Goal: Task Accomplishment & Management: Manage account settings

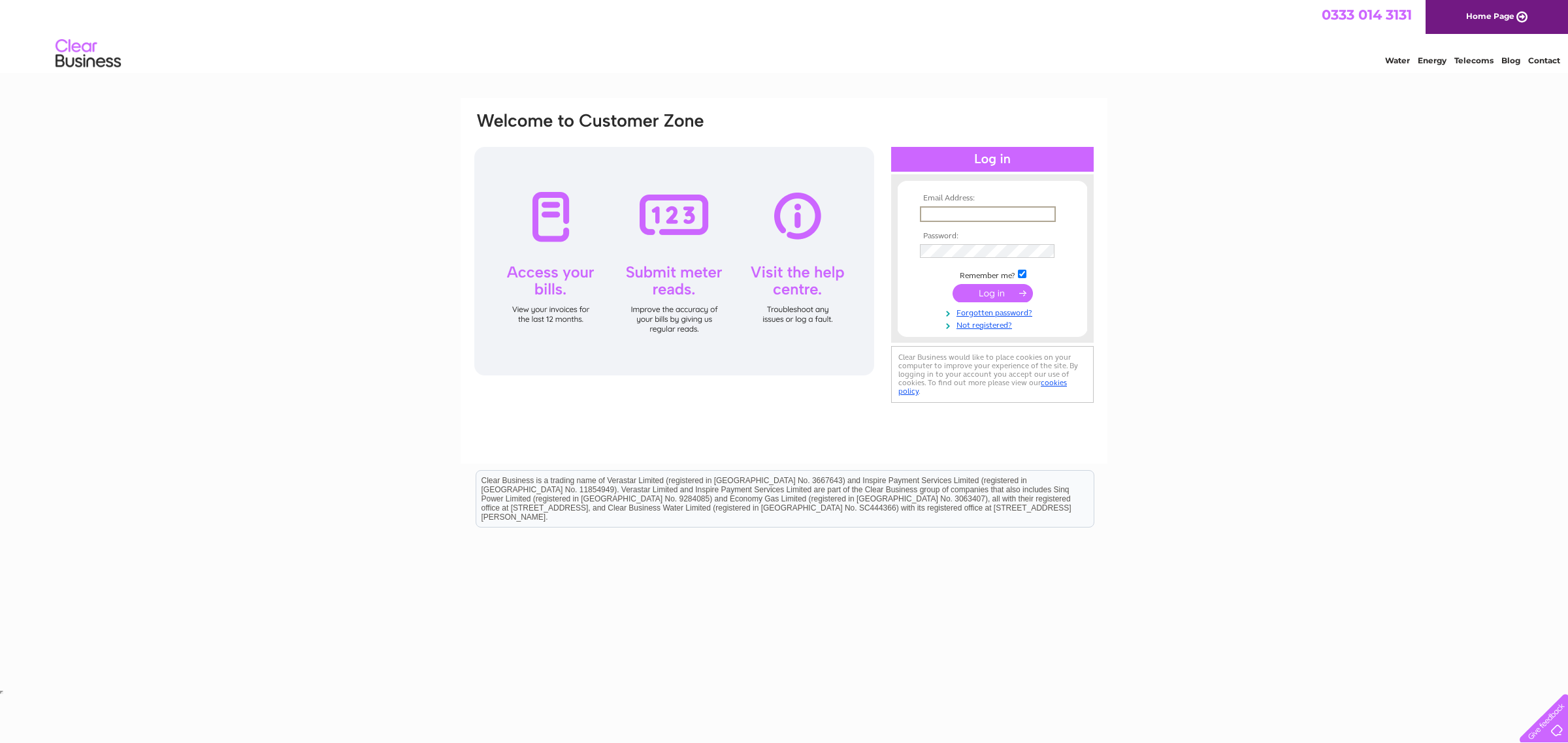
paste input "maboneleanor1@gmail.com"
type input "maboneleanor1@gmail.com"
click at [981, 299] on input "submit" at bounding box center [992, 292] width 80 height 19
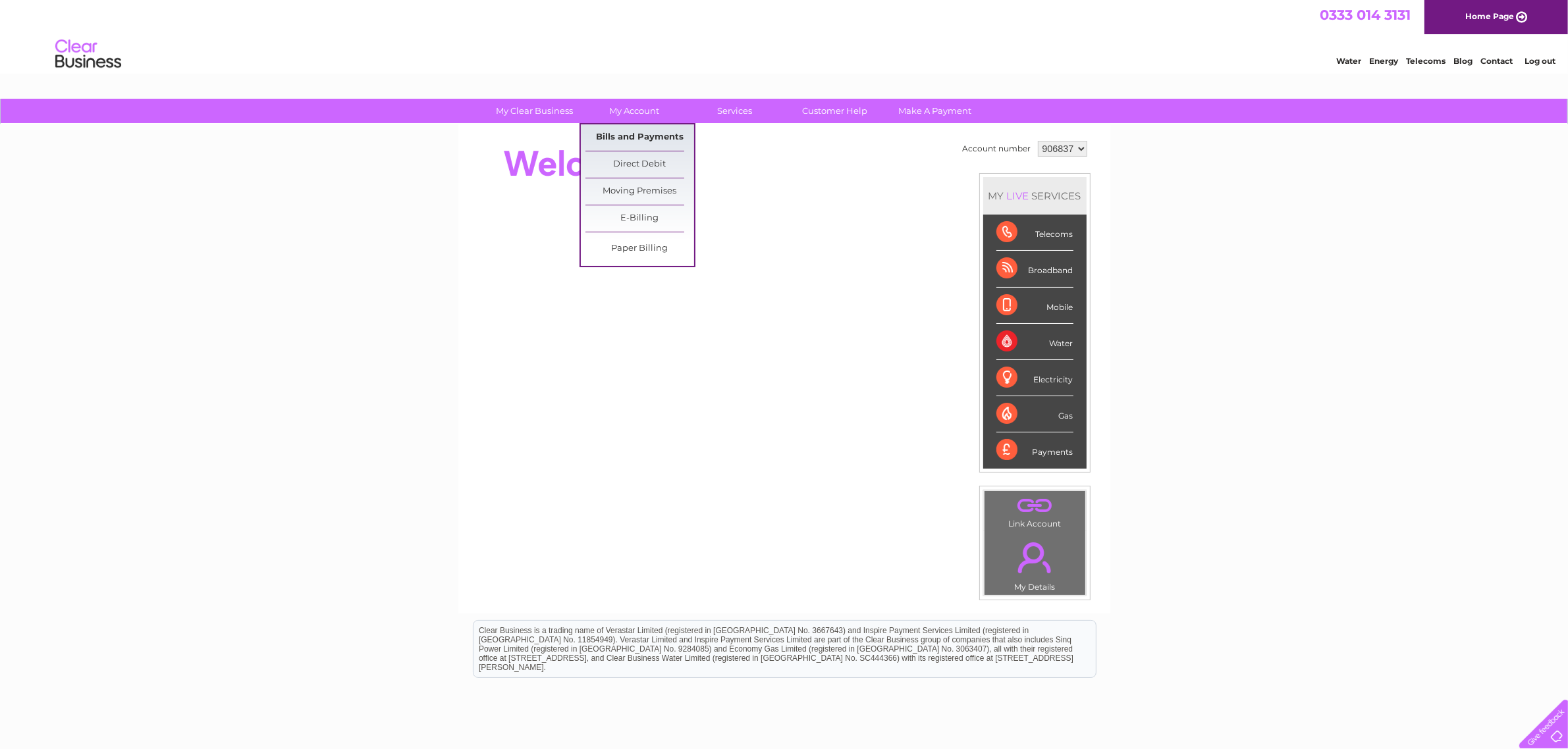
click at [635, 127] on link "Bills and Payments" at bounding box center [640, 137] width 108 height 26
click at [638, 132] on link "Bills and Payments" at bounding box center [640, 137] width 108 height 26
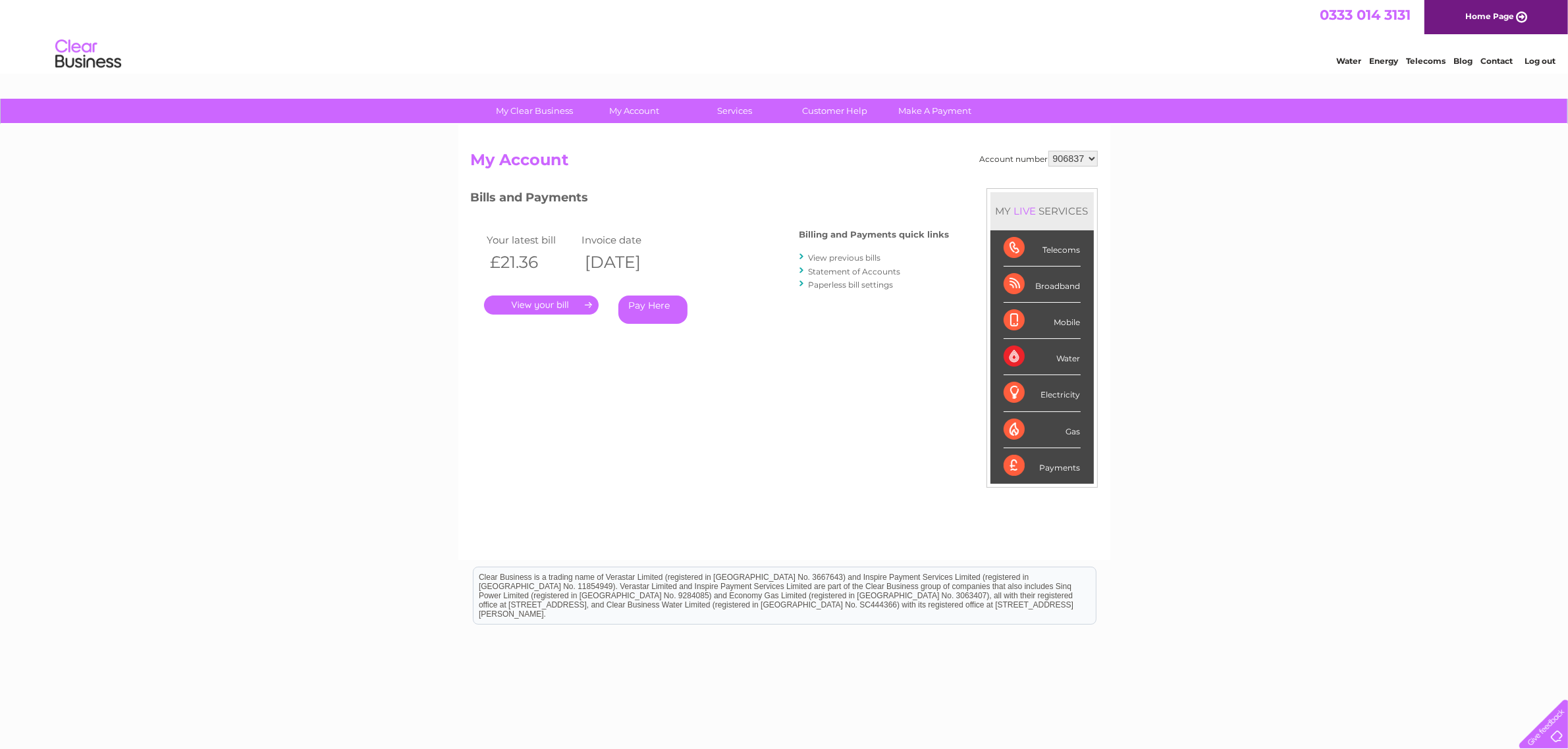
click at [846, 267] on link "Statement of Accounts" at bounding box center [855, 272] width 92 height 10
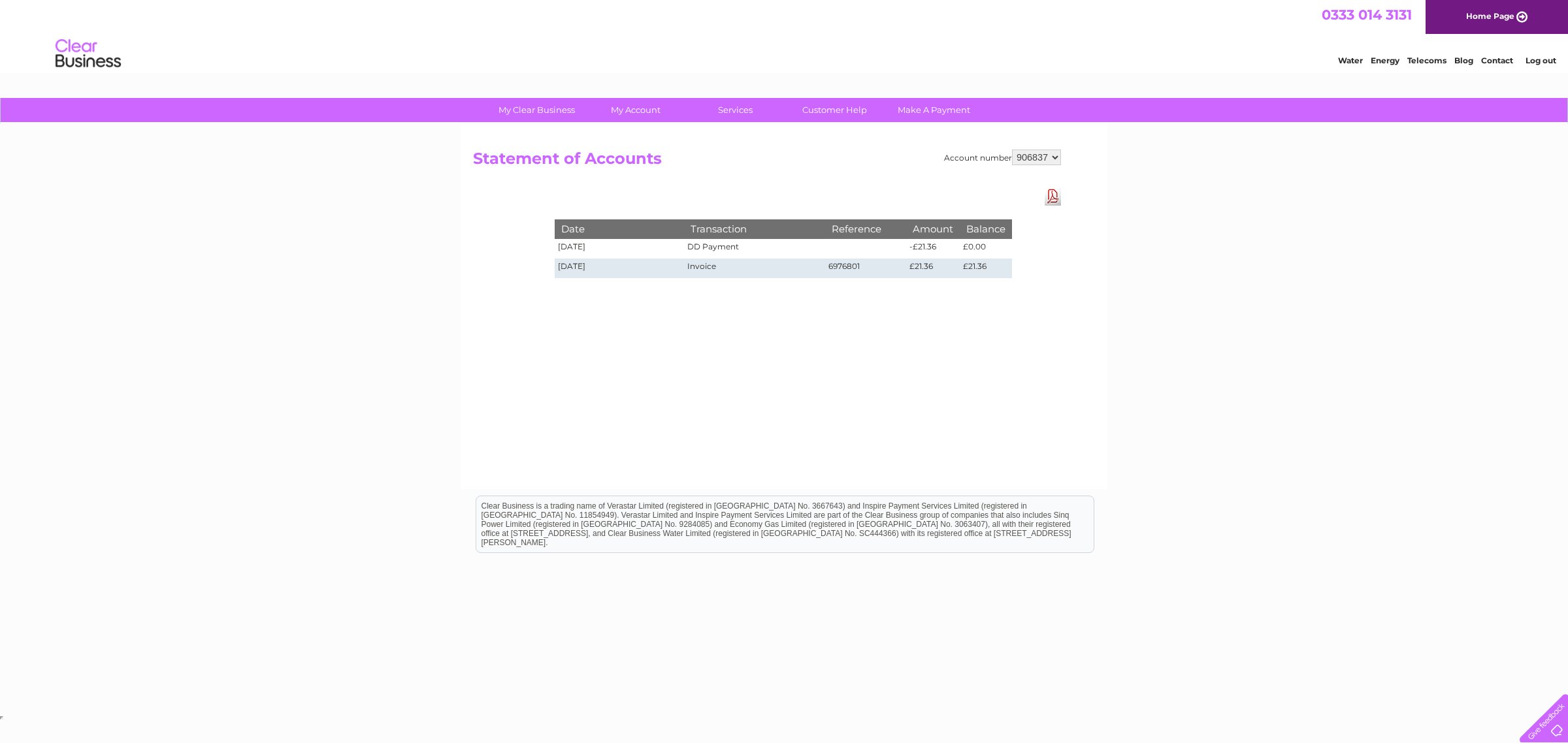
click at [576, 249] on td "[DATE]" at bounding box center [619, 249] width 129 height 20
click at [575, 269] on td "[DATE]" at bounding box center [619, 269] width 129 height 20
click at [602, 249] on td "[DATE]" at bounding box center [619, 249] width 129 height 20
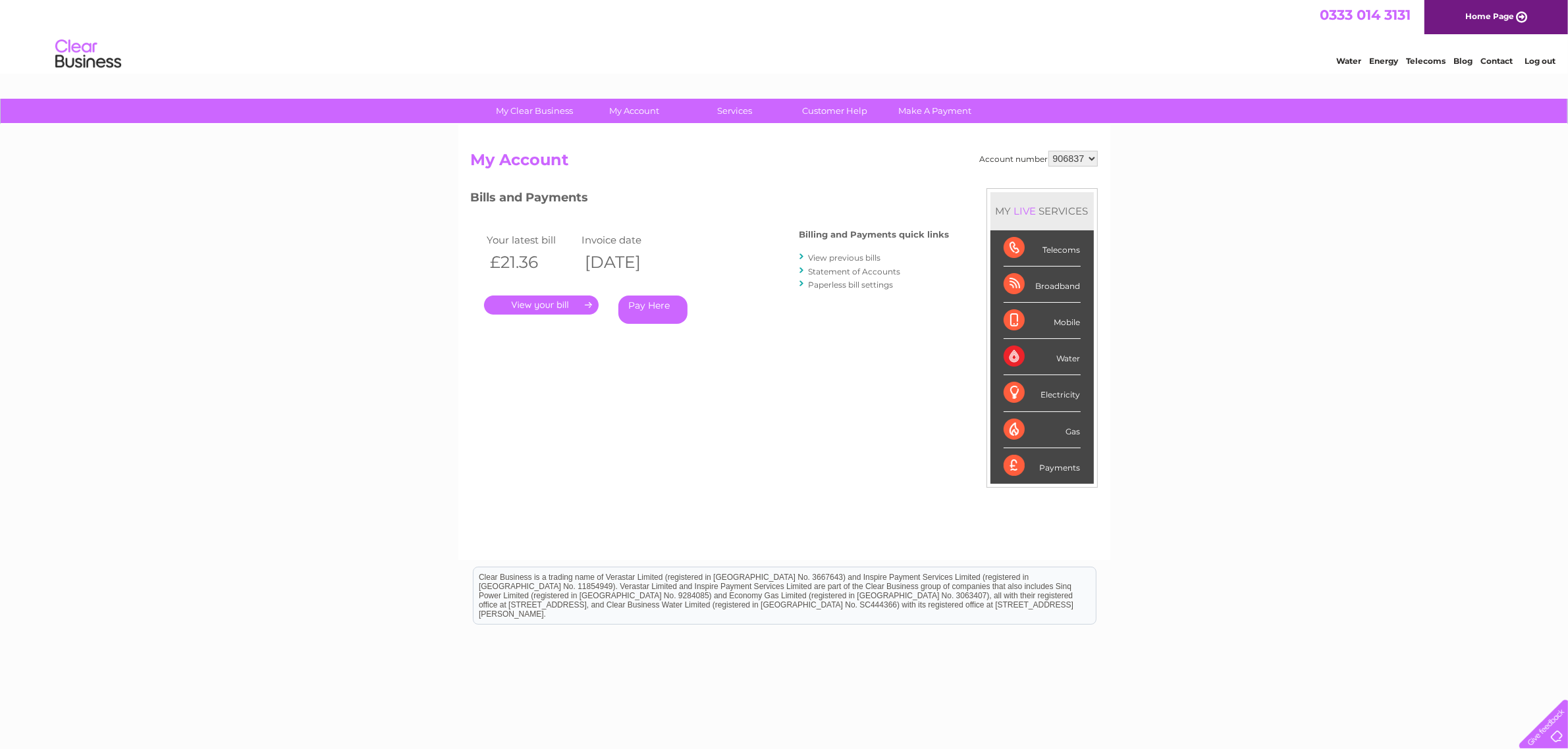
click at [524, 306] on link "." at bounding box center [541, 305] width 114 height 19
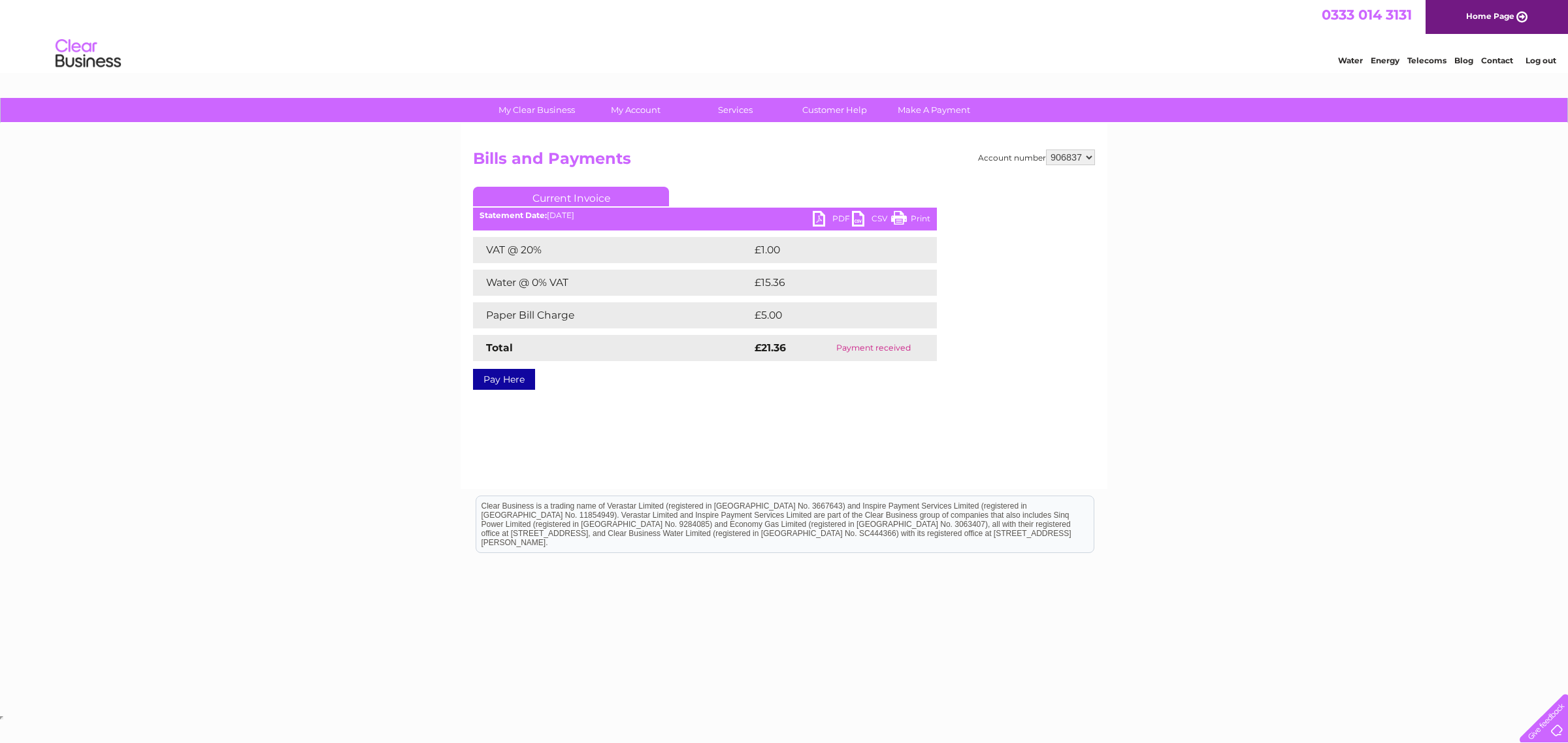
click at [819, 216] on link "PDF" at bounding box center [832, 220] width 39 height 19
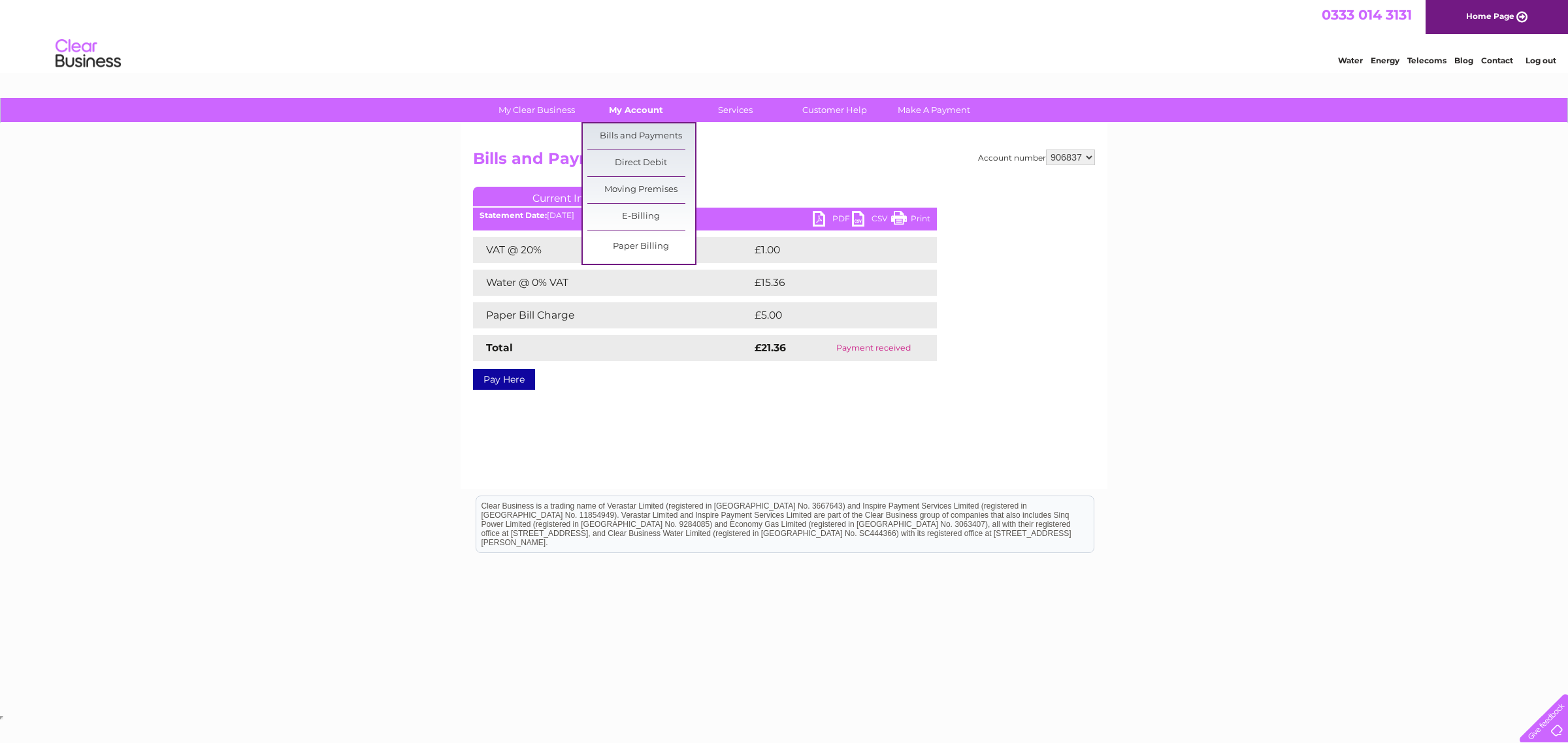
click at [654, 103] on link "My Account" at bounding box center [636, 110] width 107 height 24
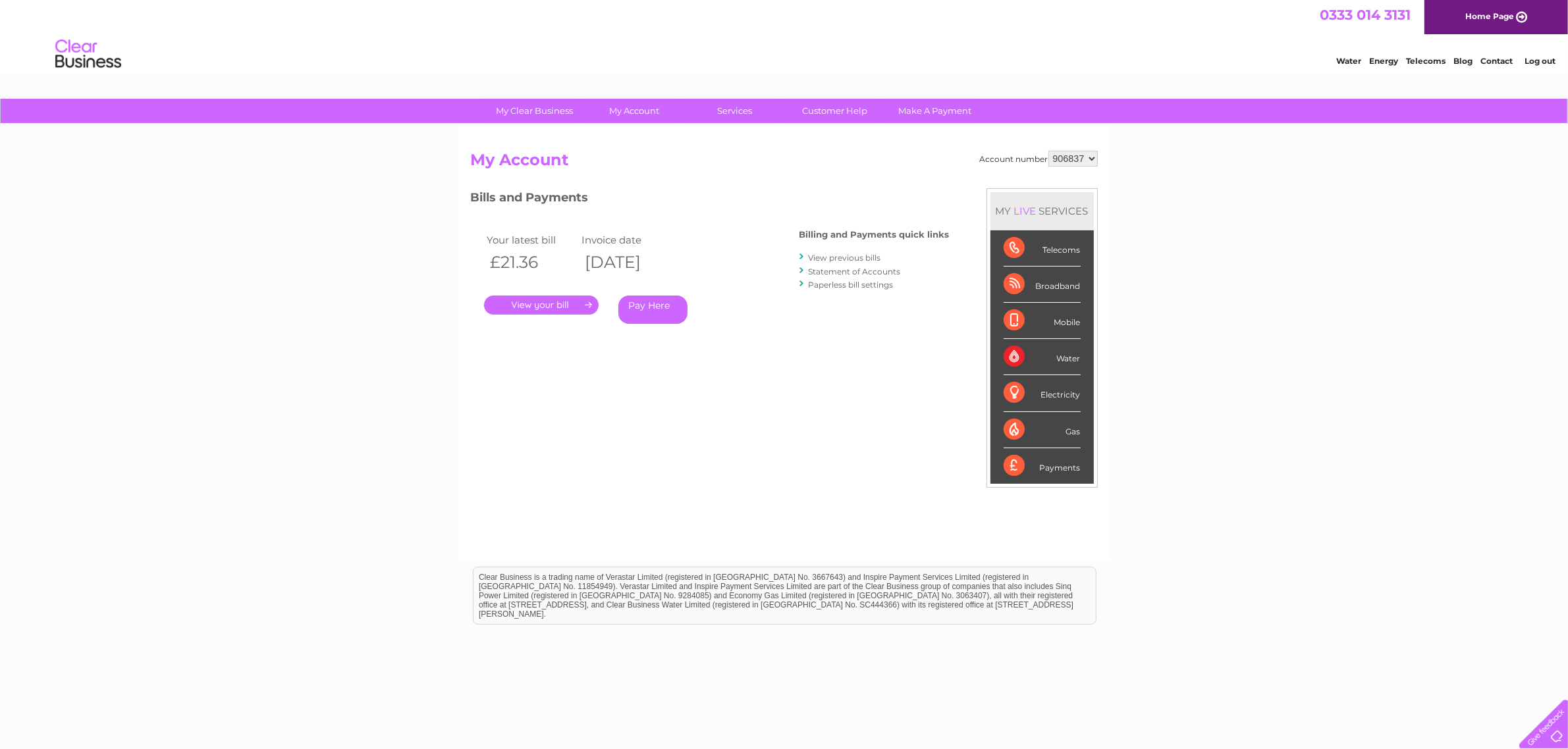
click at [829, 253] on link "View previous bills" at bounding box center [845, 257] width 72 height 10
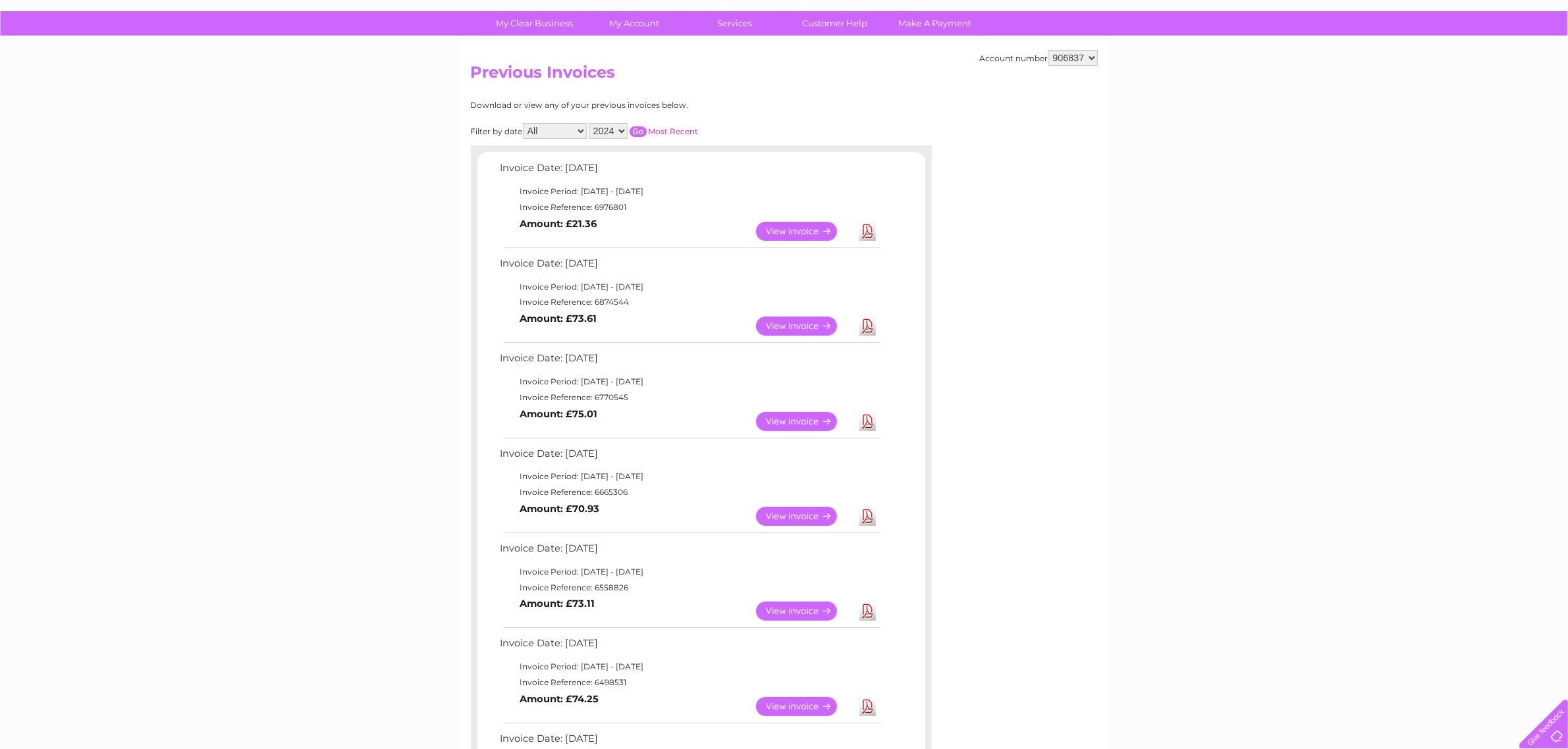
scroll to position [83, 0]
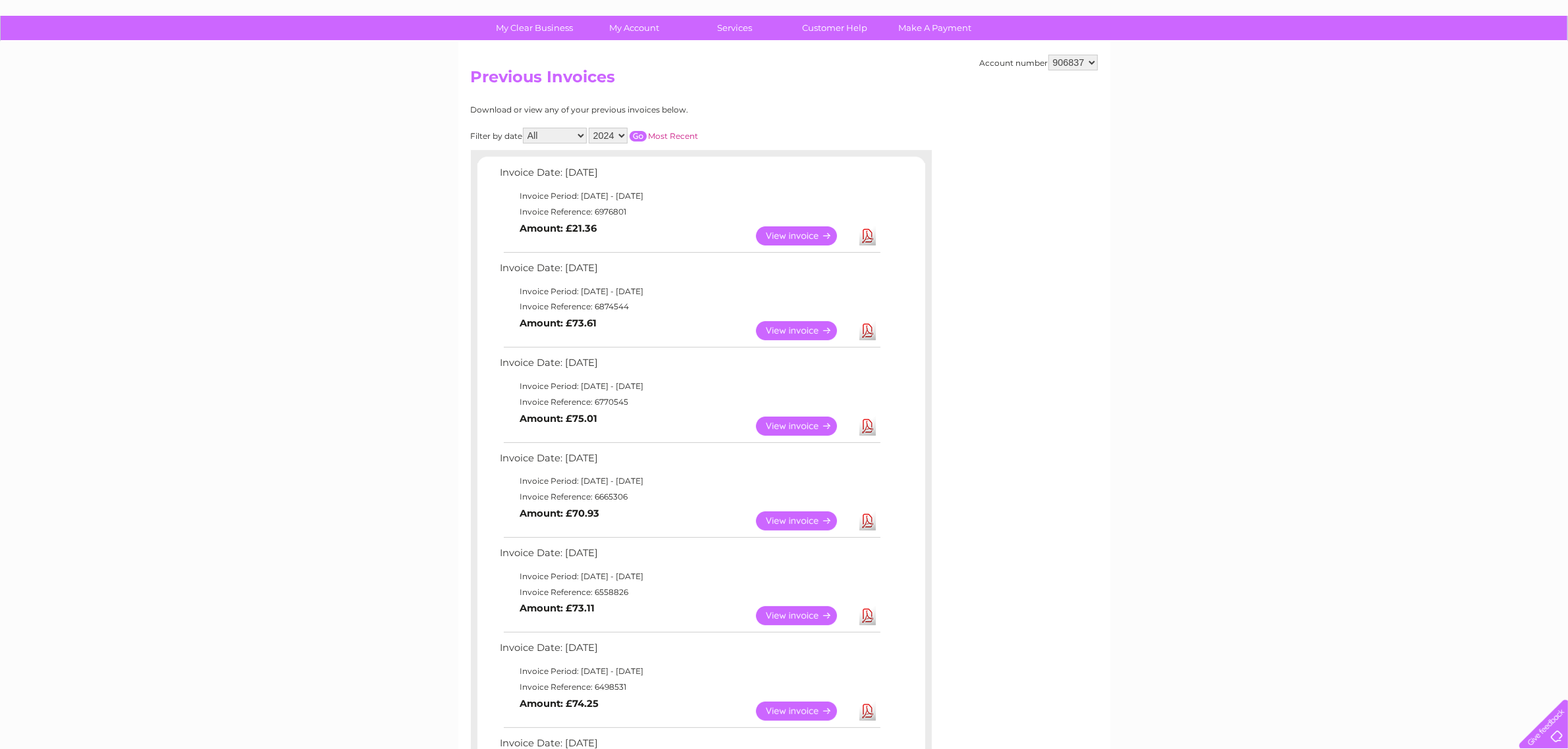
click at [627, 134] on select "2024 2023 2022 2021" at bounding box center [608, 136] width 39 height 16
select select "2023"
click at [592, 128] on select "2024 2023 2022 2021" at bounding box center [608, 136] width 39 height 16
click at [641, 135] on input "button" at bounding box center [638, 136] width 17 height 11
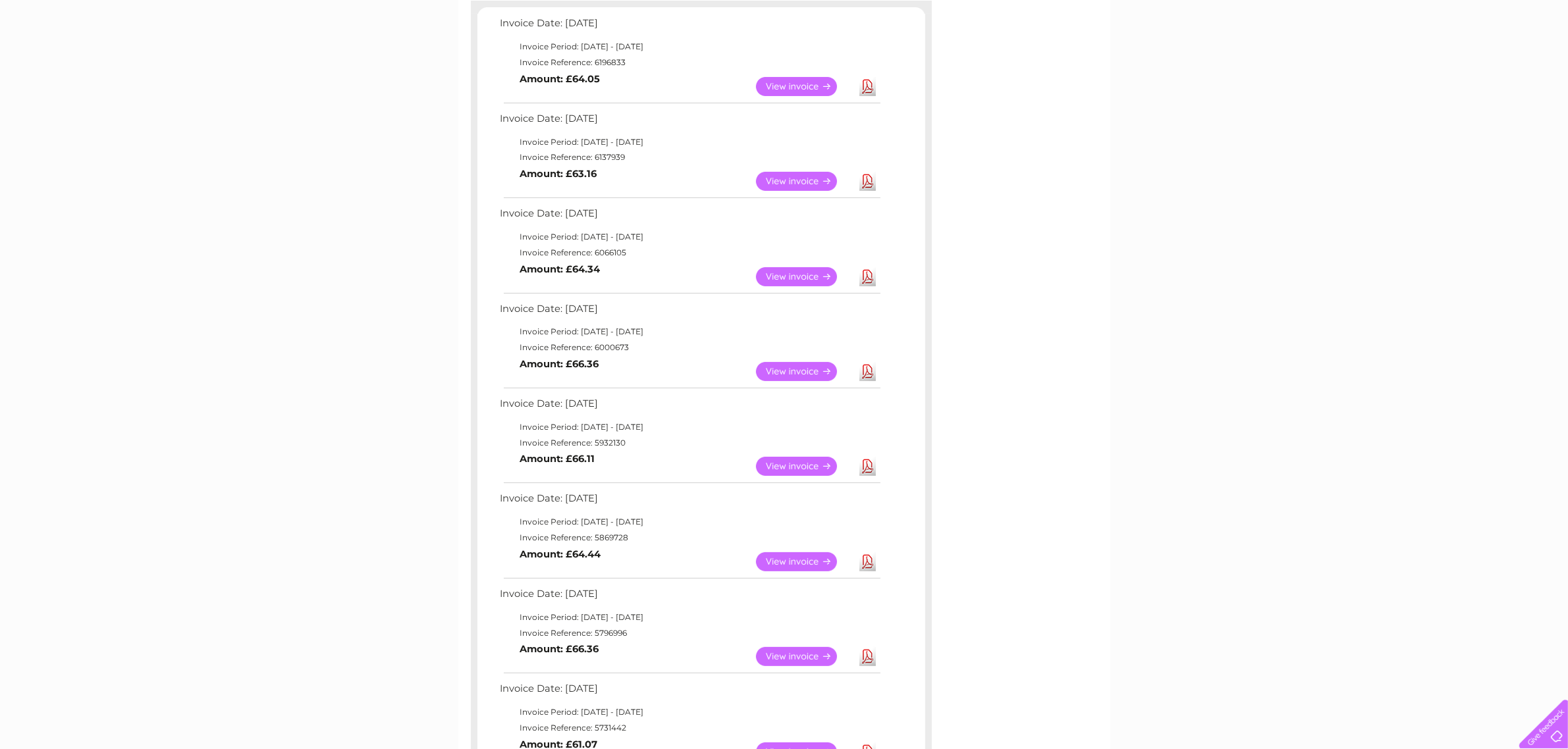
scroll to position [165, 0]
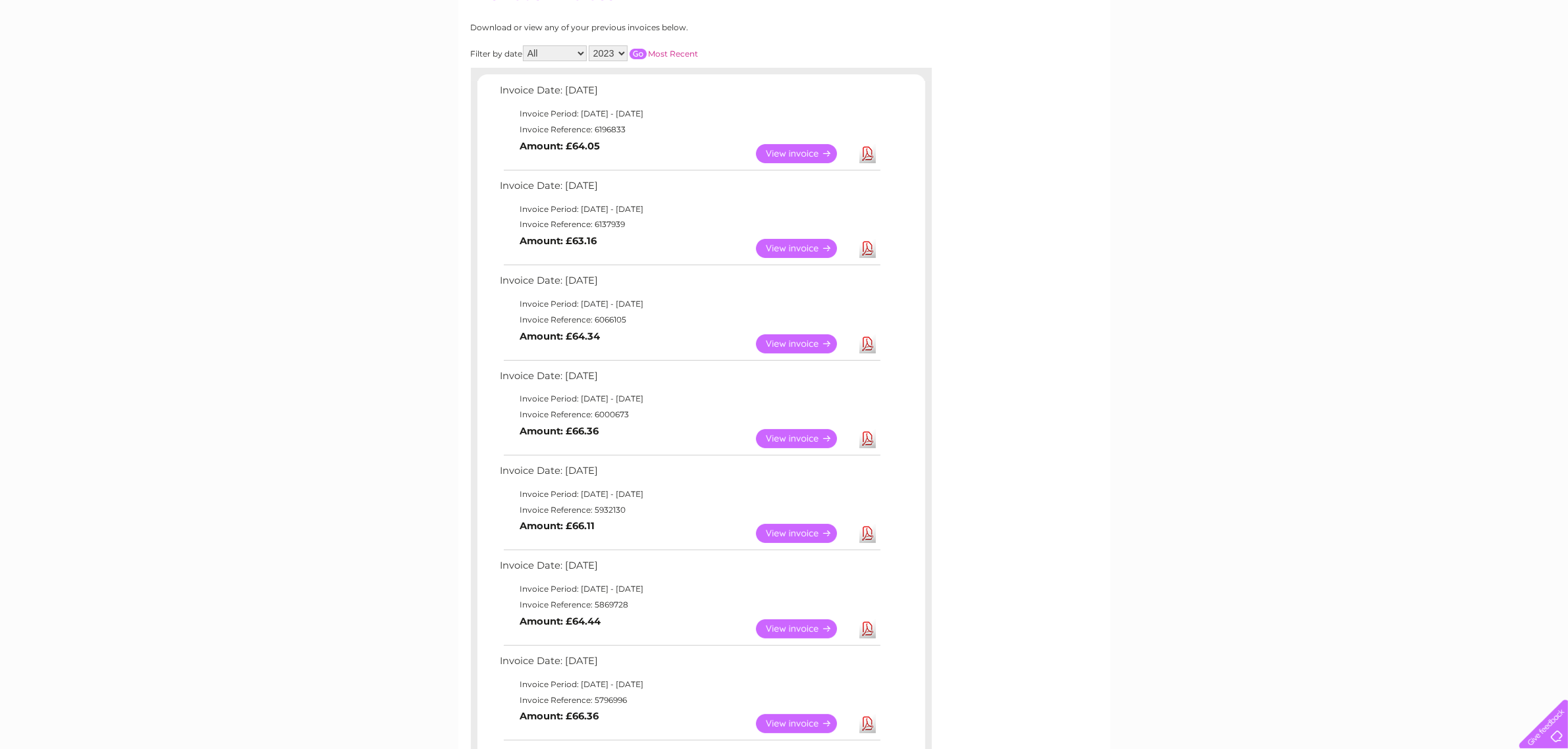
click at [795, 152] on link "View" at bounding box center [804, 154] width 97 height 19
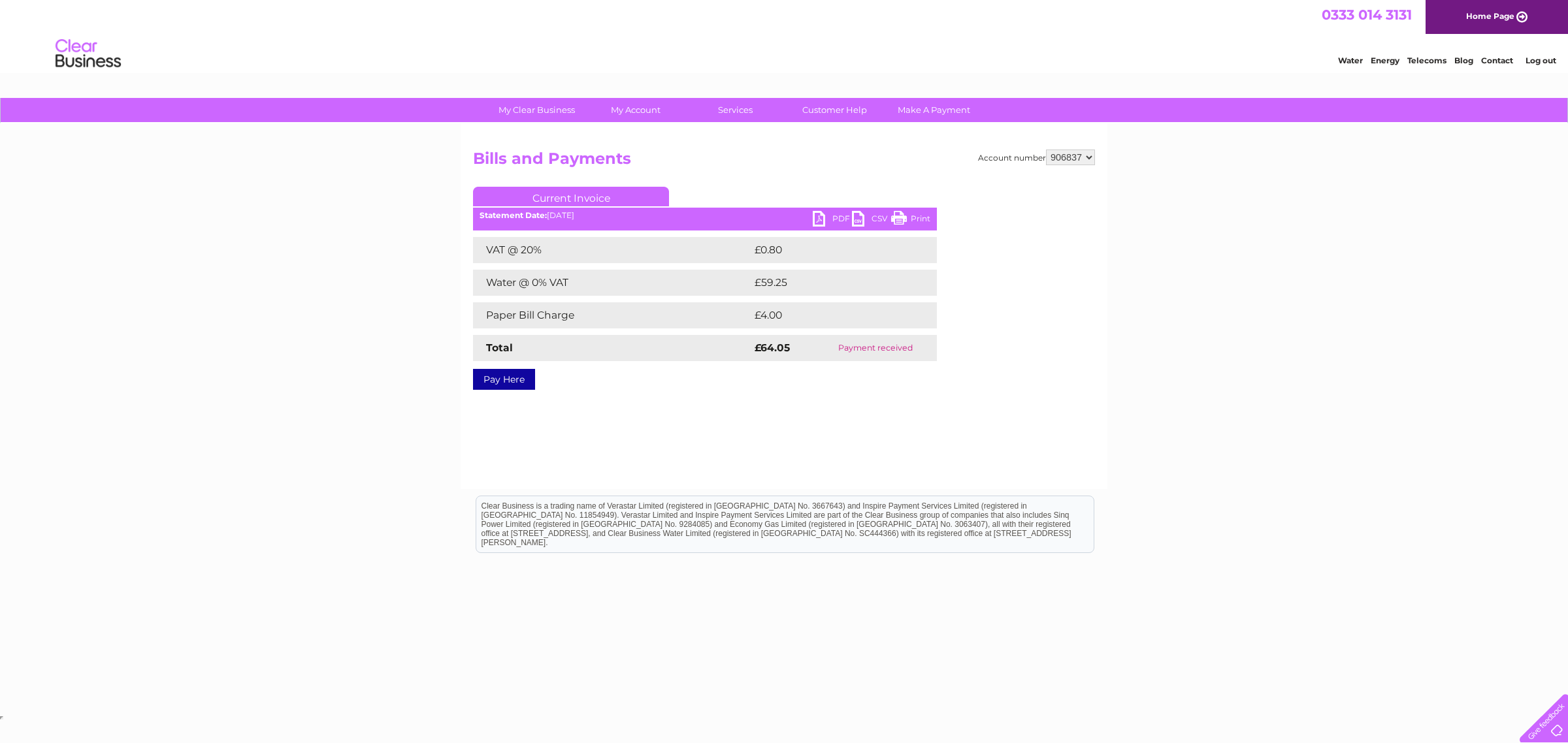
click at [829, 218] on link "PDF" at bounding box center [832, 220] width 39 height 19
click at [1084, 152] on select "906837" at bounding box center [1070, 157] width 49 height 16
click at [1088, 152] on select "906837" at bounding box center [1070, 157] width 49 height 16
click at [1072, 190] on div at bounding box center [1043, 265] width 103 height 157
